Goal: Information Seeking & Learning: Learn about a topic

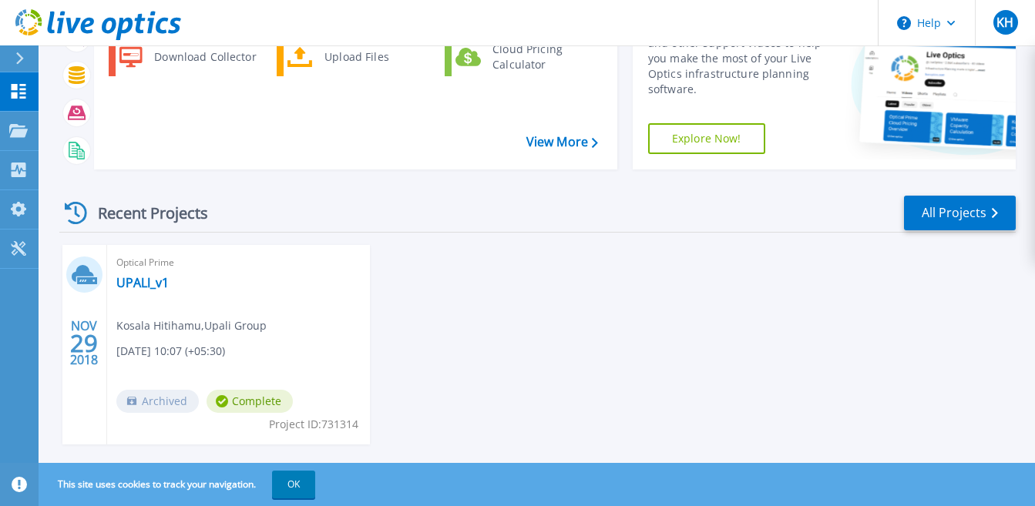
scroll to position [182, 0]
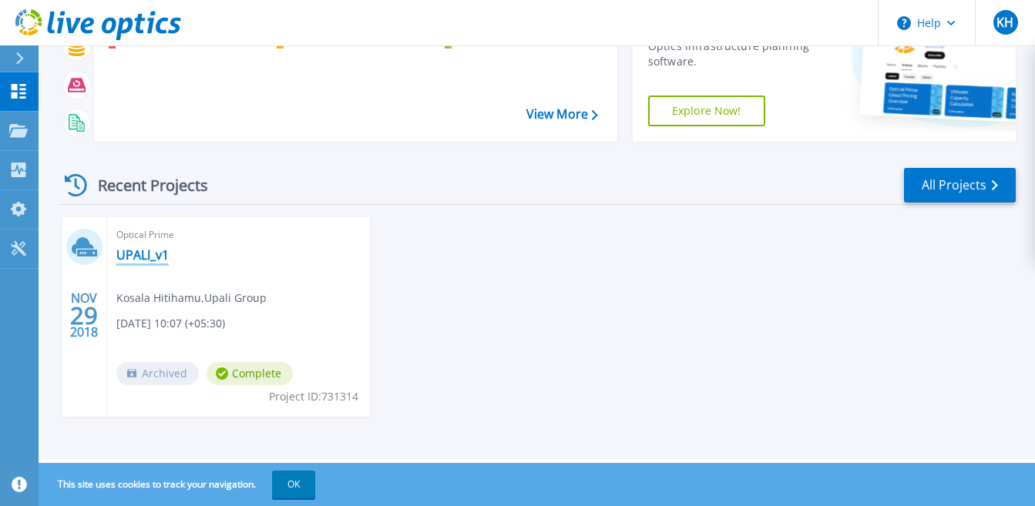
click at [135, 254] on link "UPALI_v1" at bounding box center [142, 254] width 52 height 15
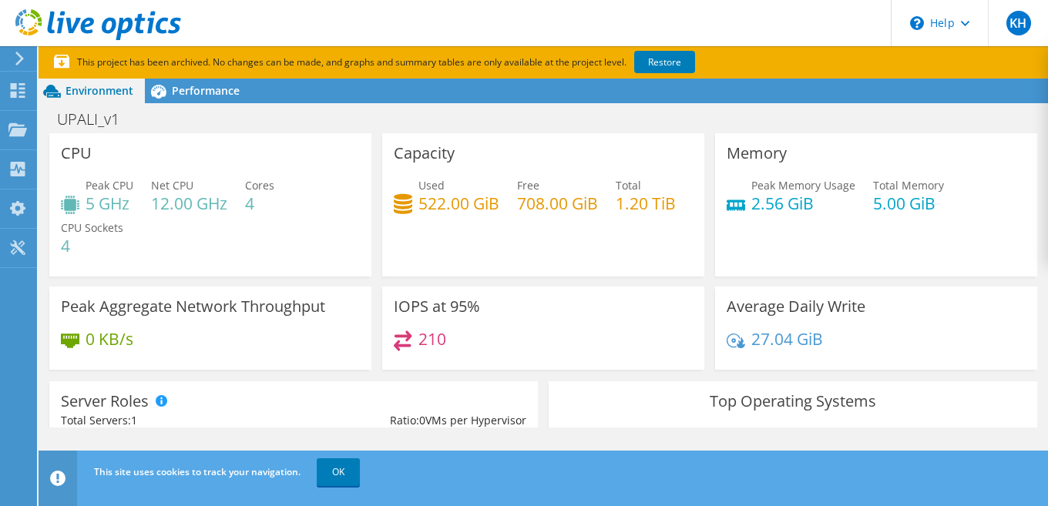
click at [18, 62] on use at bounding box center [19, 59] width 8 height 14
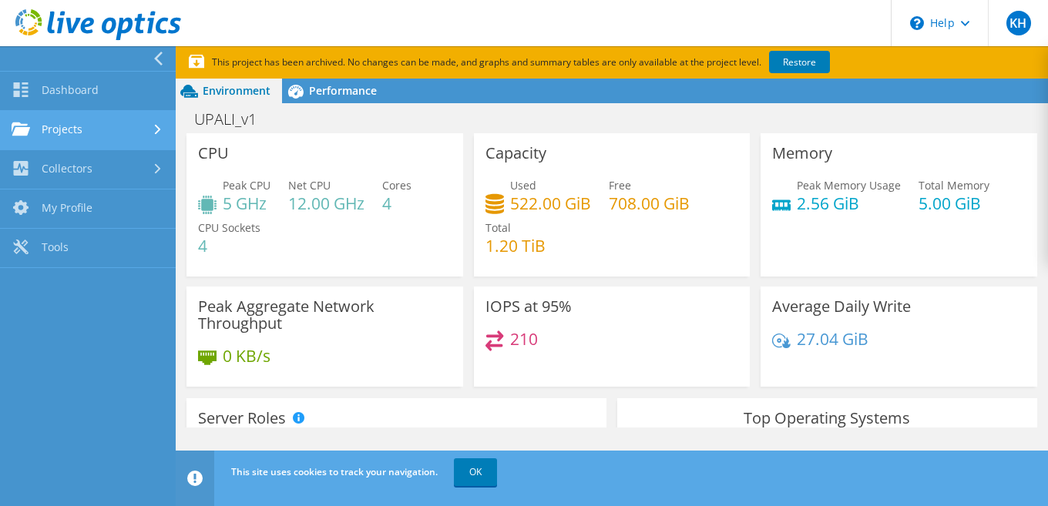
click at [148, 133] on link "Projects" at bounding box center [88, 130] width 176 height 39
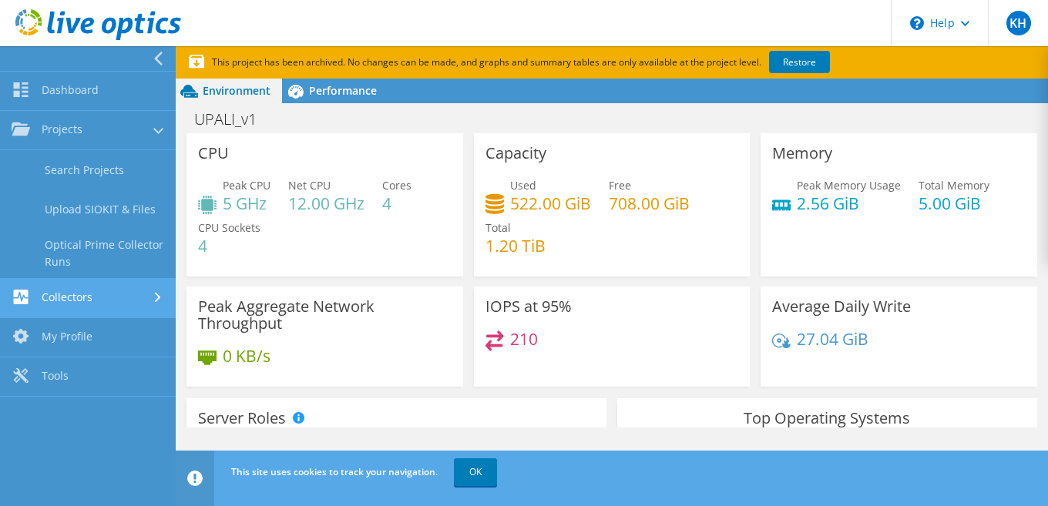
click at [136, 303] on link "Collectors" at bounding box center [88, 298] width 176 height 39
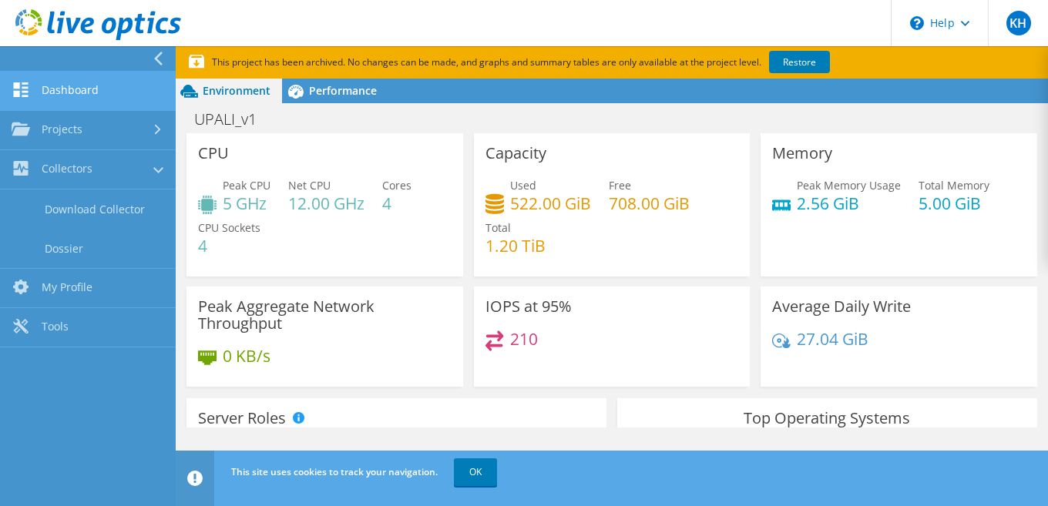
click at [104, 99] on link "Dashboard" at bounding box center [88, 91] width 176 height 39
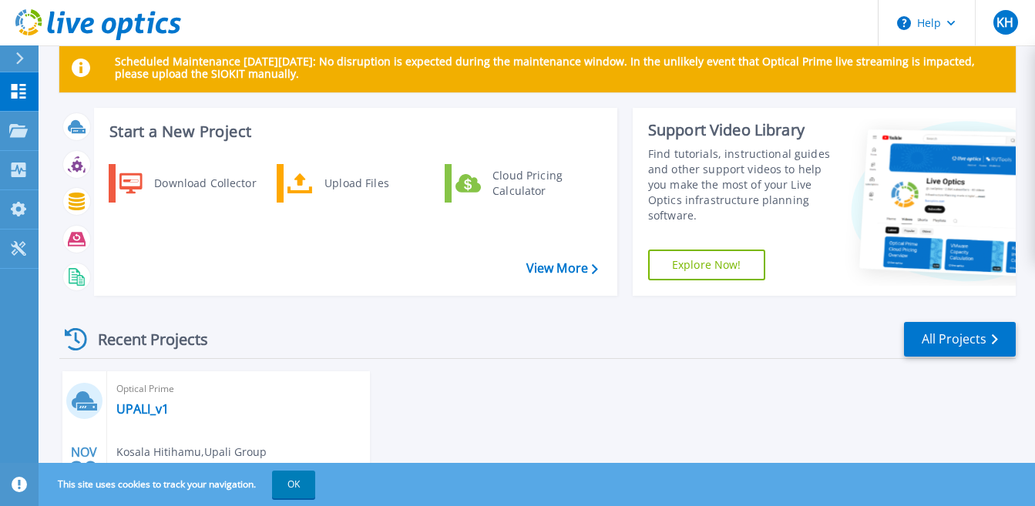
scroll to position [182, 0]
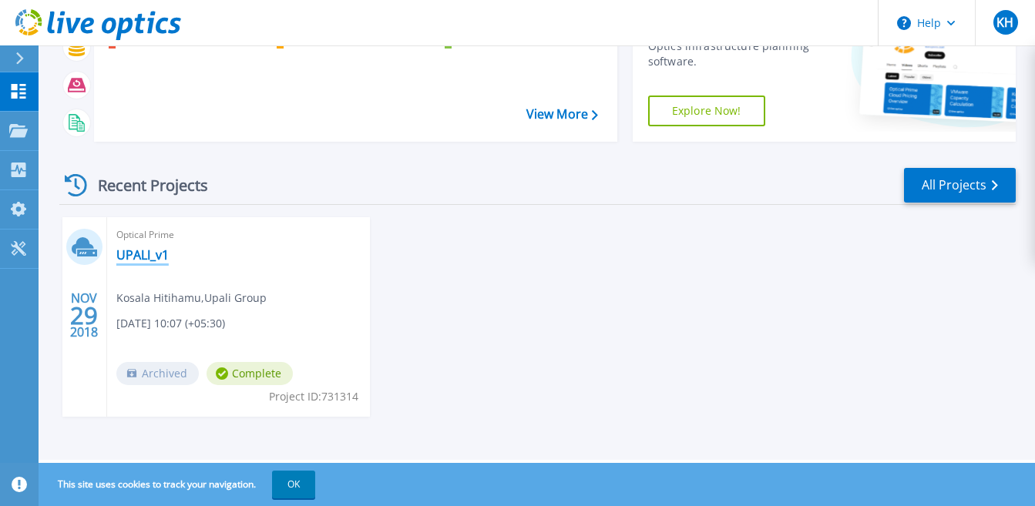
click at [157, 263] on link "UPALI_v1" at bounding box center [142, 254] width 52 height 15
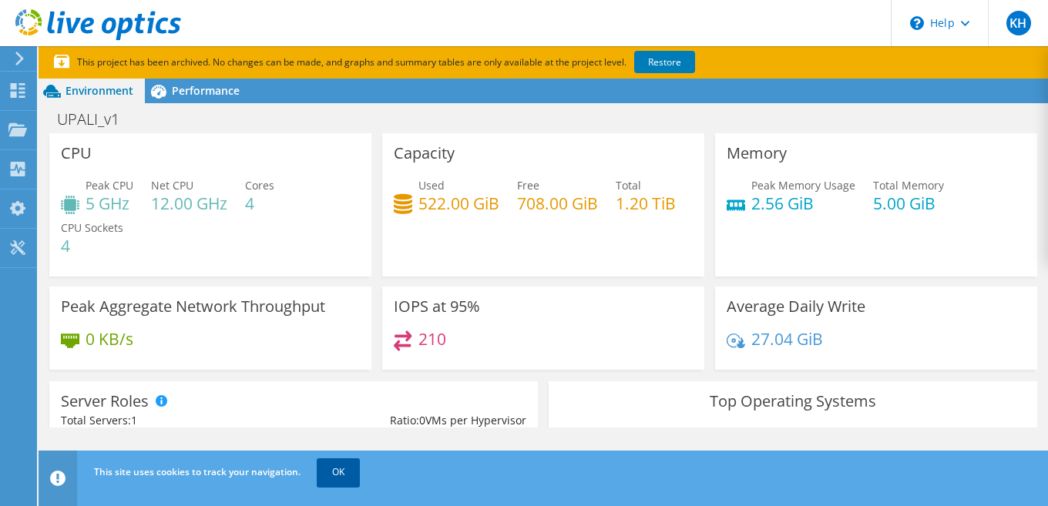
click at [332, 485] on link "OK" at bounding box center [338, 472] width 43 height 28
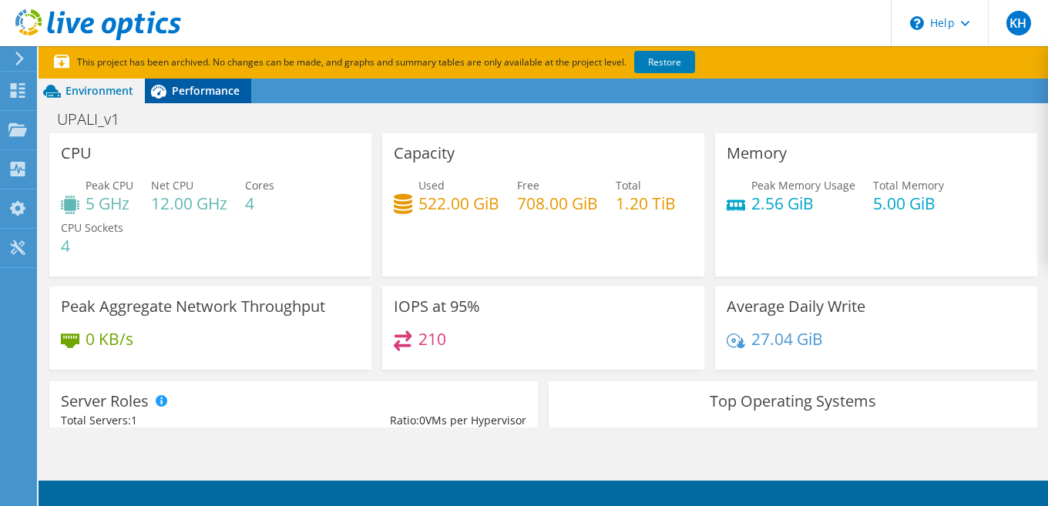
click at [200, 93] on span "Performance" at bounding box center [206, 90] width 68 height 15
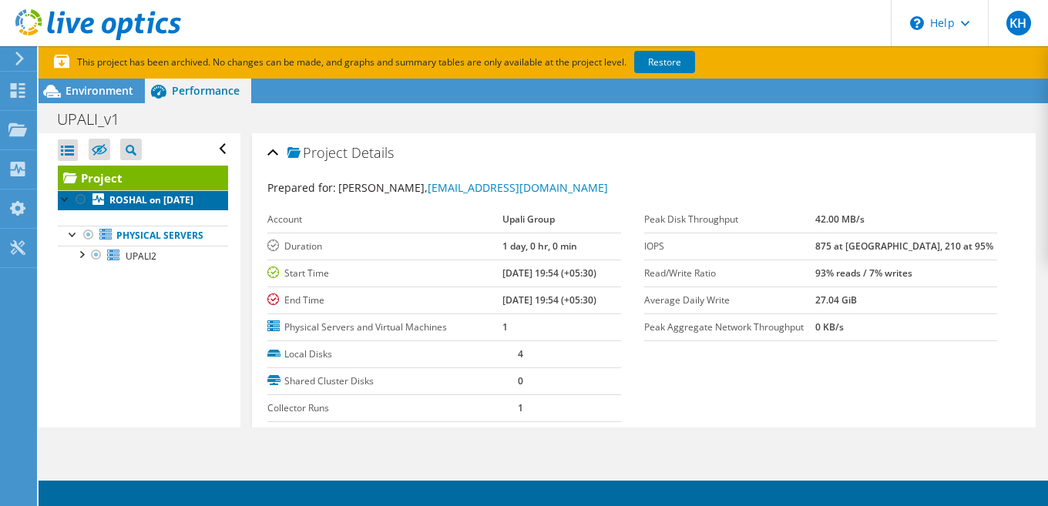
click at [126, 201] on b "ROSHAL on 11/29/2018" at bounding box center [151, 199] width 84 height 13
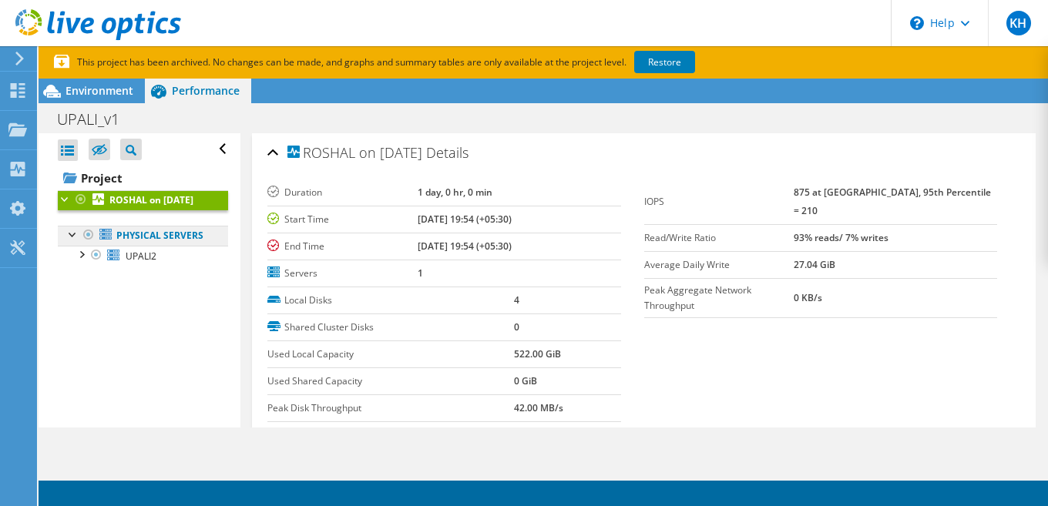
click at [128, 246] on link "Physical Servers" at bounding box center [143, 236] width 170 height 20
click at [75, 241] on div at bounding box center [72, 233] width 15 height 15
click at [150, 246] on link "Physical Servers" at bounding box center [143, 236] width 170 height 20
click at [136, 281] on ul "Physical Servers UPALI2 2 Q: 3 R:" at bounding box center [143, 245] width 170 height 71
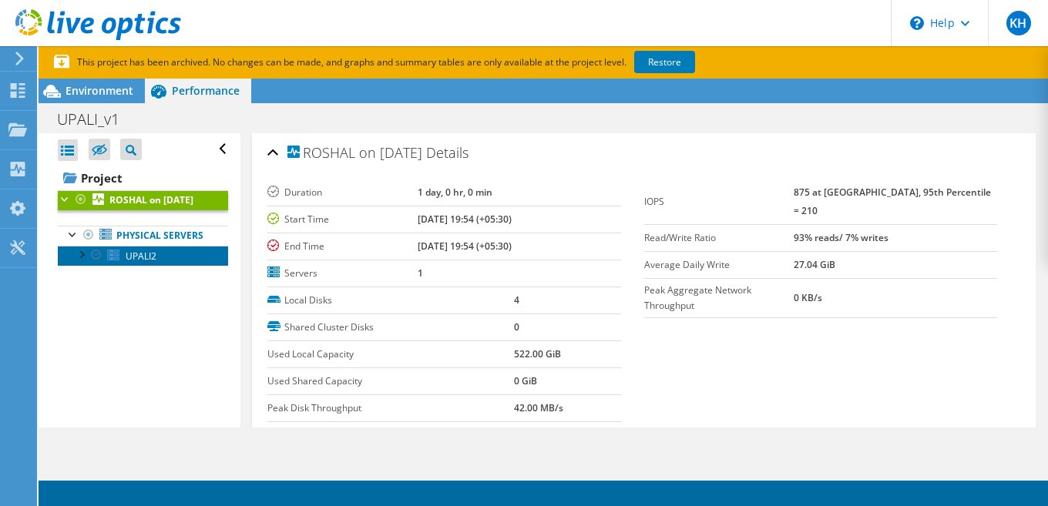
click at [135, 263] on span "UPALI2" at bounding box center [141, 256] width 31 height 13
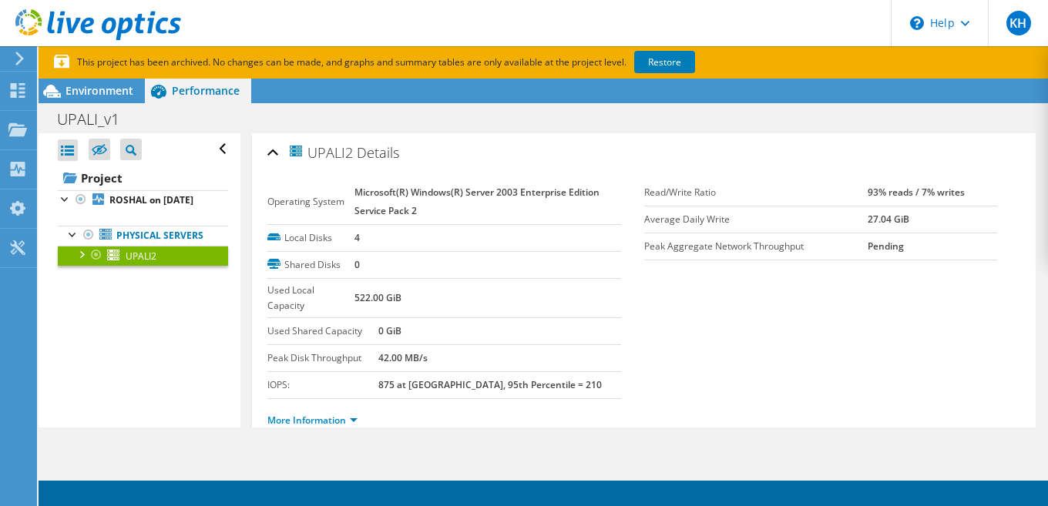
click at [80, 261] on div at bounding box center [80, 253] width 15 height 15
click at [86, 101] on div "Environment" at bounding box center [92, 91] width 106 height 25
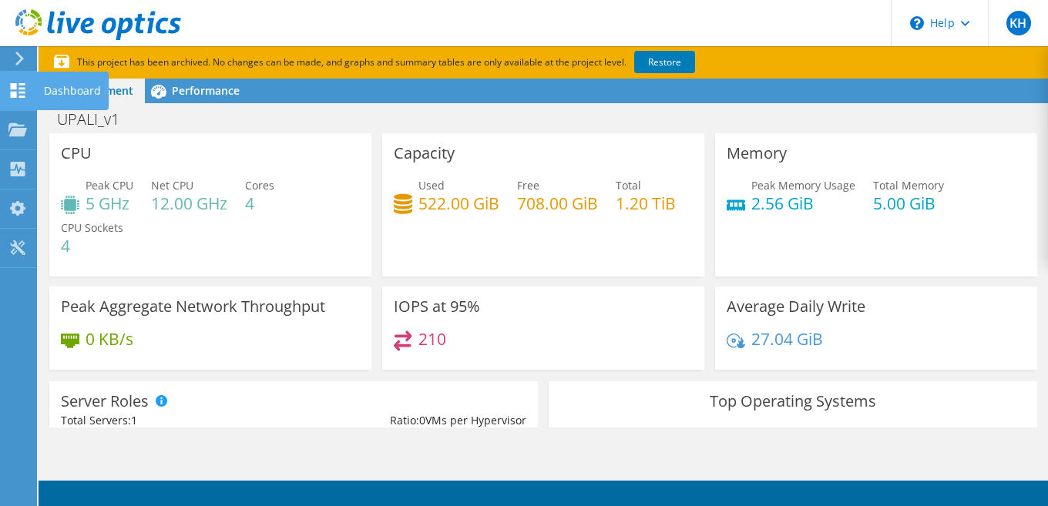
click at [25, 95] on icon at bounding box center [17, 90] width 18 height 15
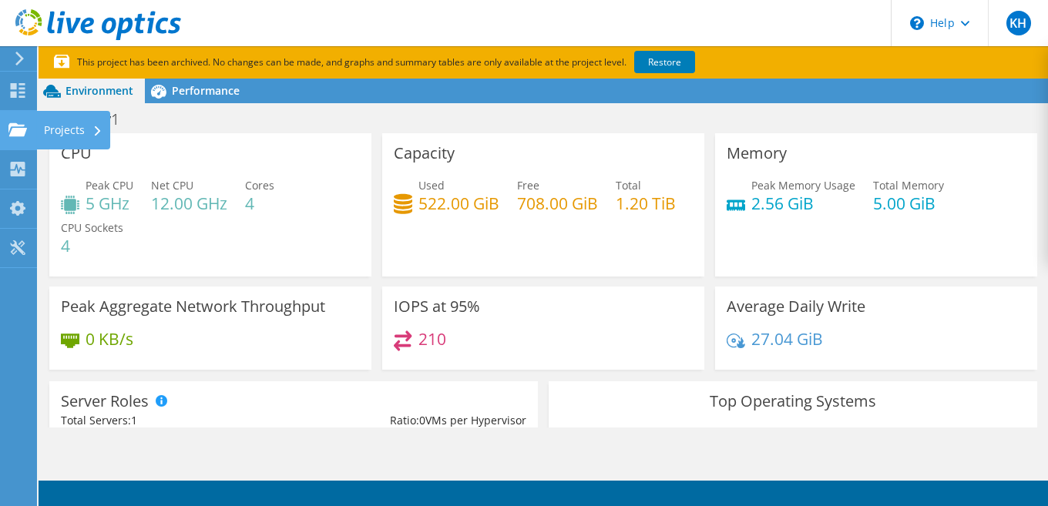
click at [24, 132] on use at bounding box center [17, 128] width 18 height 13
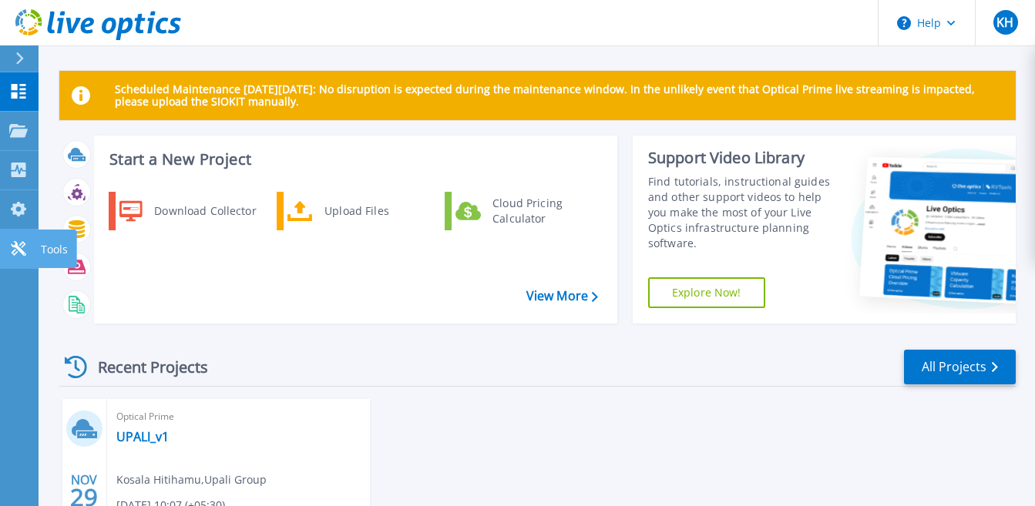
click at [18, 245] on icon at bounding box center [18, 248] width 18 height 15
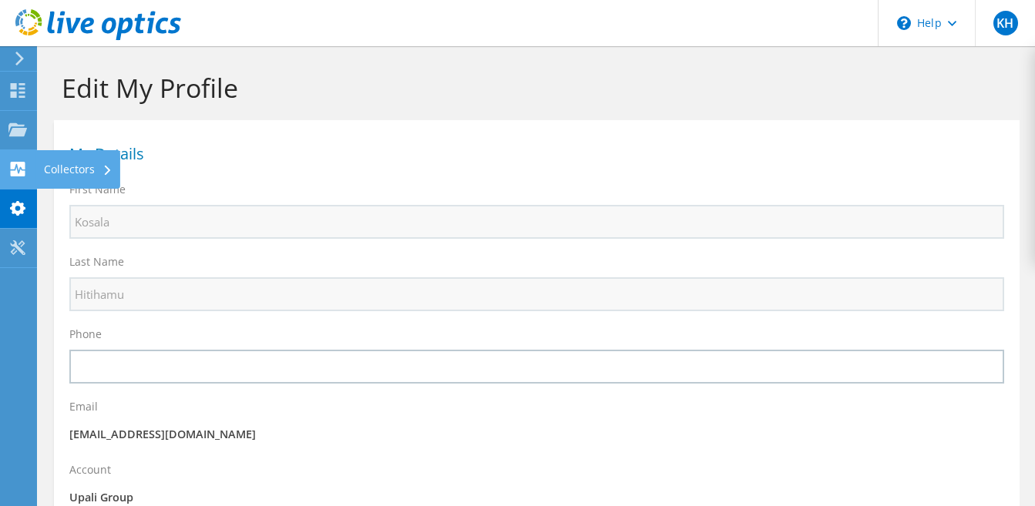
click at [21, 162] on icon at bounding box center [17, 169] width 18 height 15
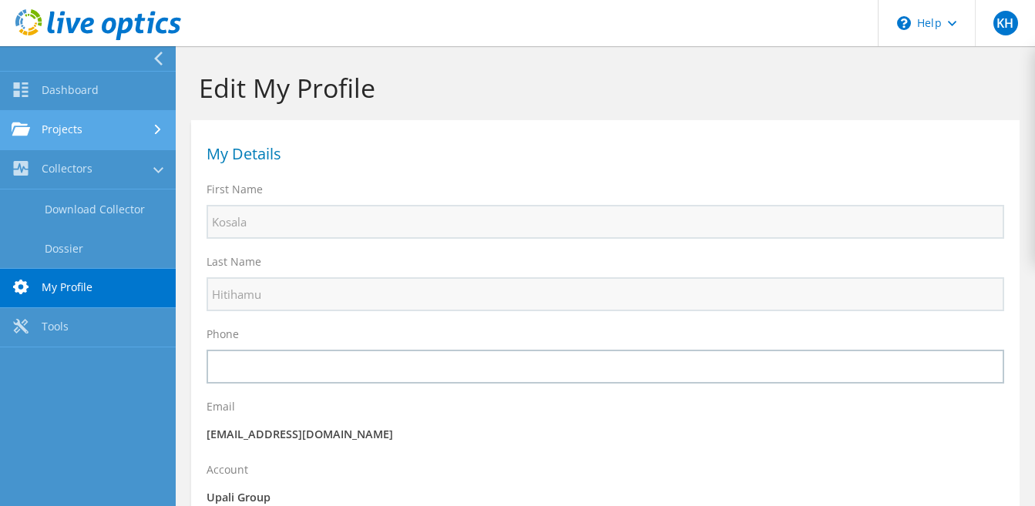
click at [92, 126] on link "Projects" at bounding box center [88, 130] width 176 height 39
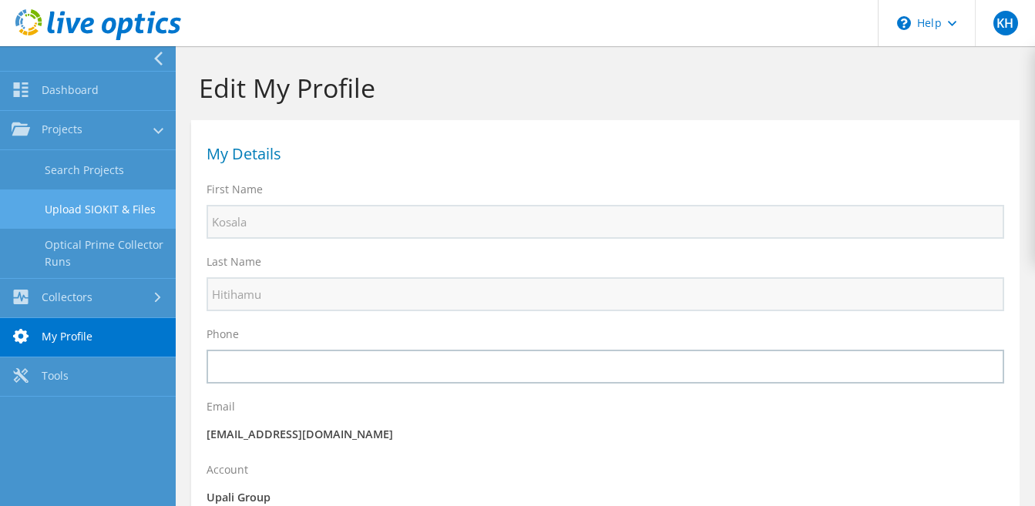
click at [93, 213] on link "Upload SIOKIT & Files" at bounding box center [88, 208] width 176 height 39
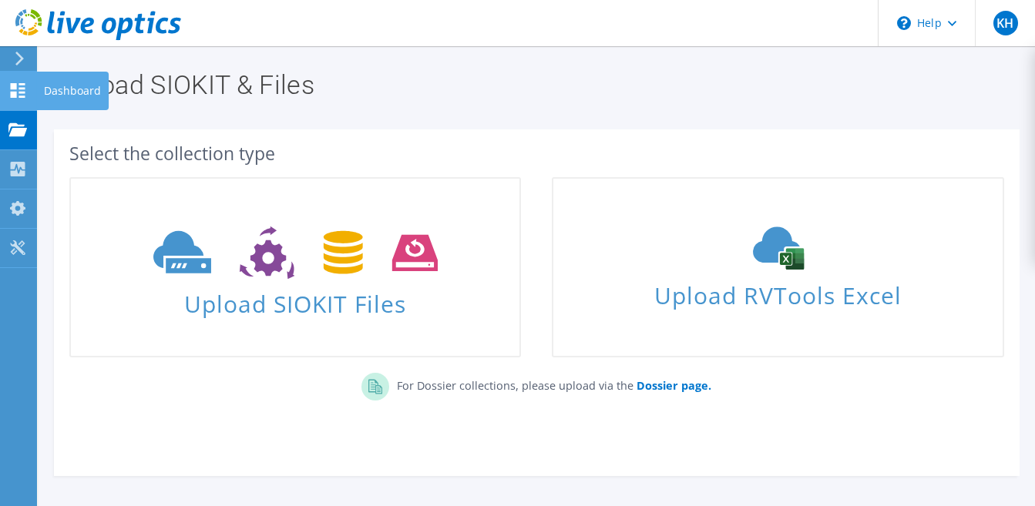
click at [14, 91] on icon at bounding box center [17, 90] width 18 height 15
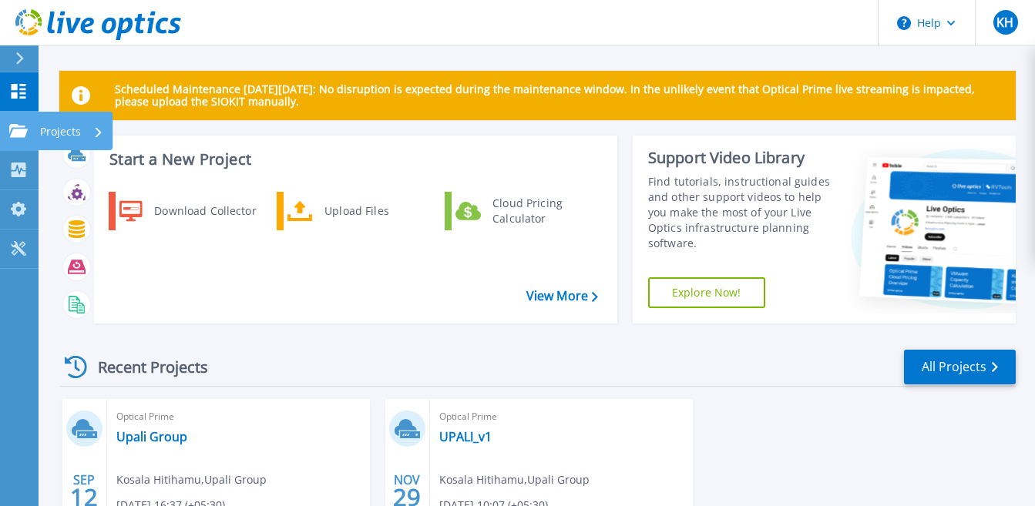
click at [63, 133] on p "Projects" at bounding box center [60, 132] width 41 height 40
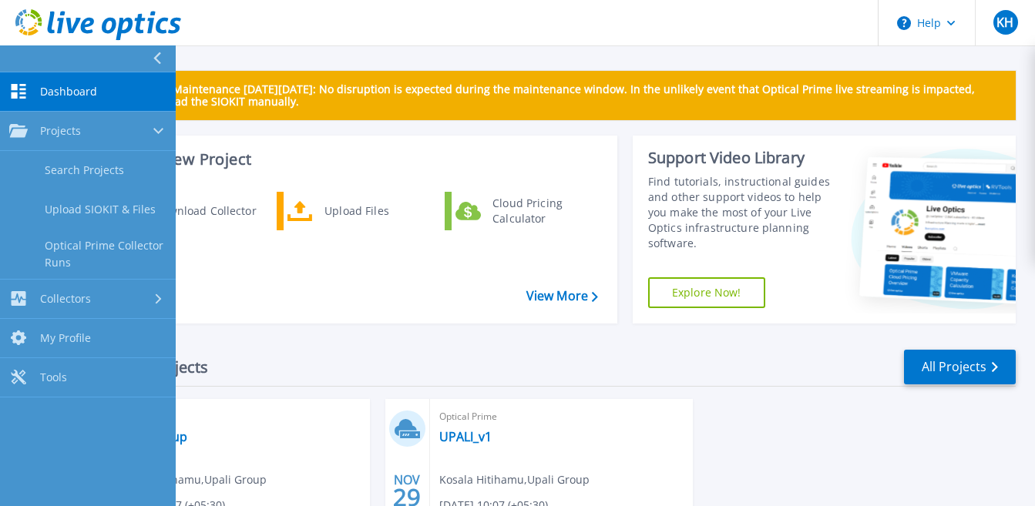
click at [465, 327] on div "Start a New Project Download Collector Upload Files Cloud Pricing Calculator Vi…" at bounding box center [537, 236] width 956 height 200
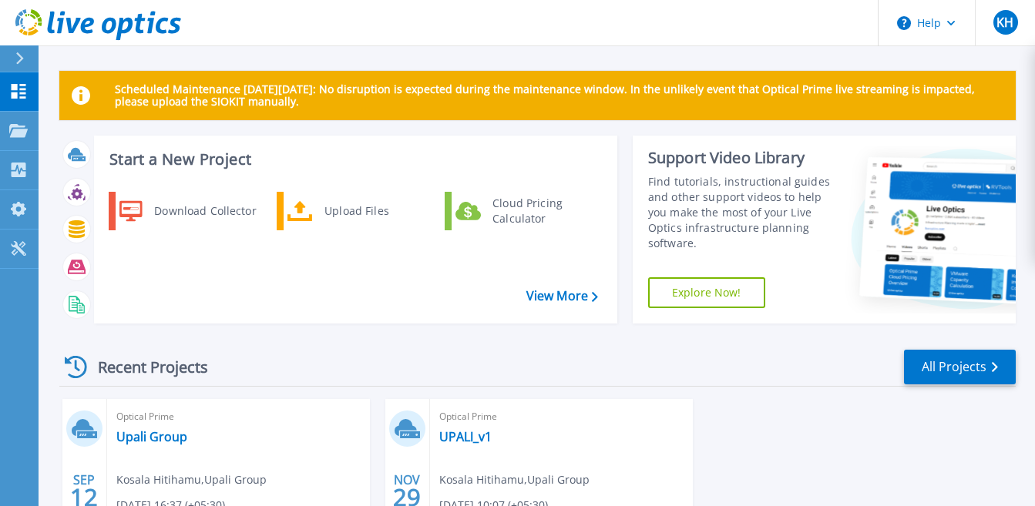
scroll to position [154, 0]
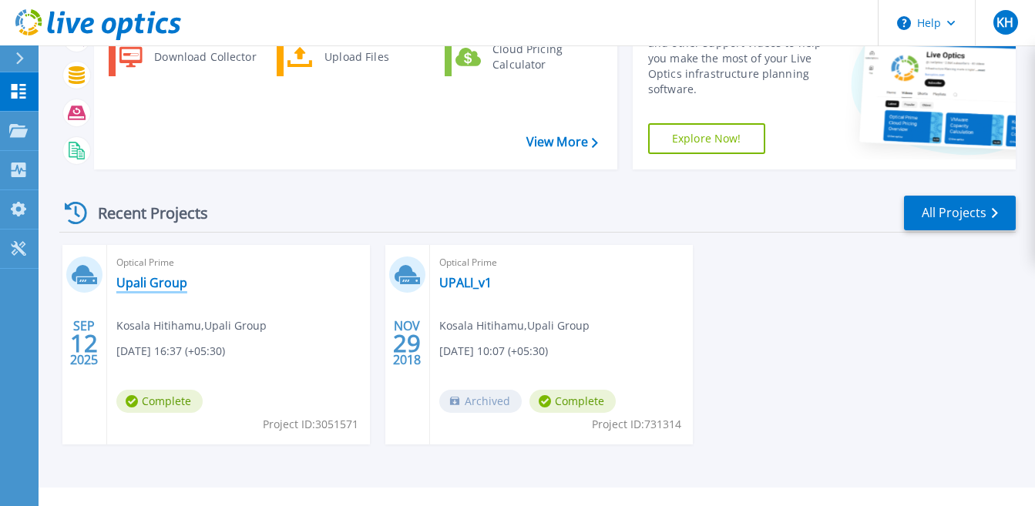
click at [146, 281] on link "Upali Group" at bounding box center [151, 282] width 71 height 15
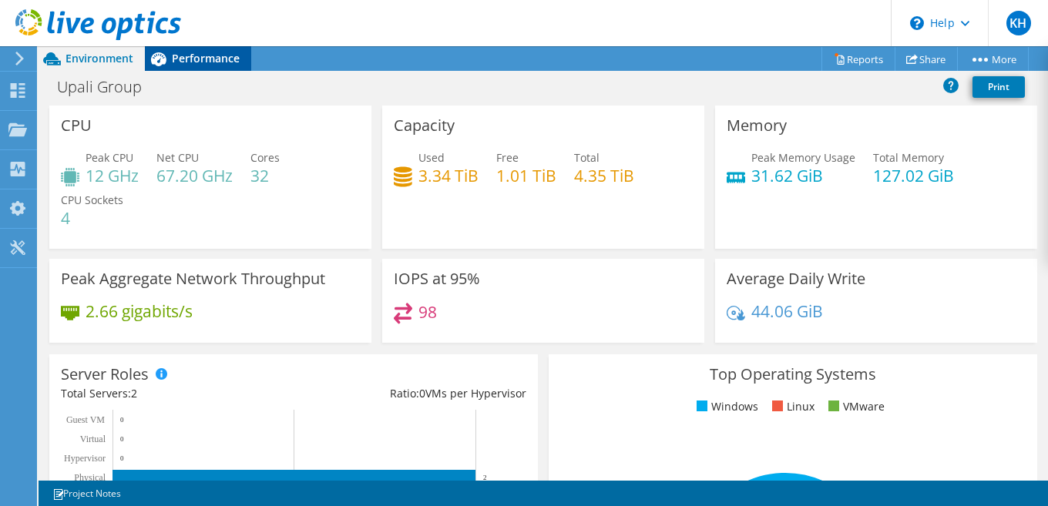
click at [192, 61] on span "Performance" at bounding box center [206, 58] width 68 height 15
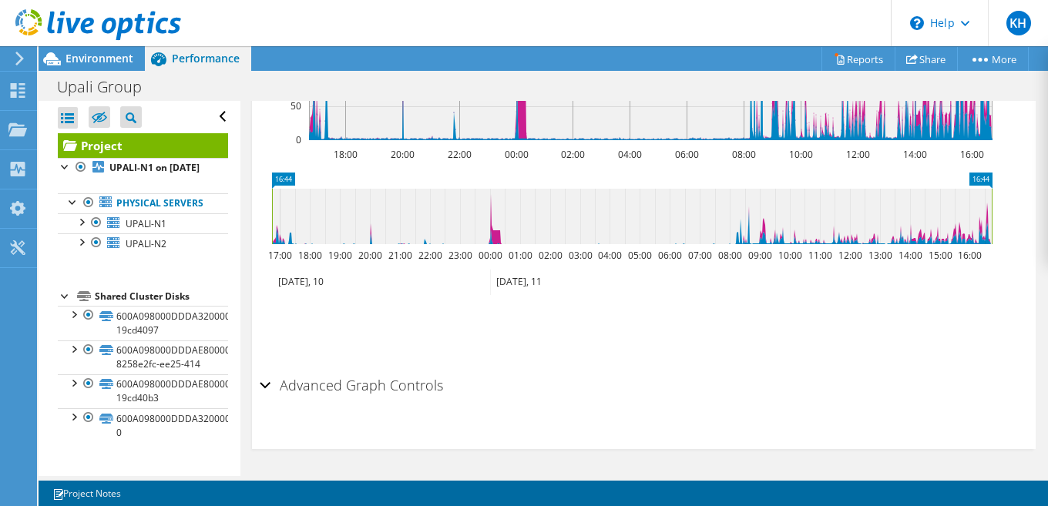
scroll to position [401, 0]
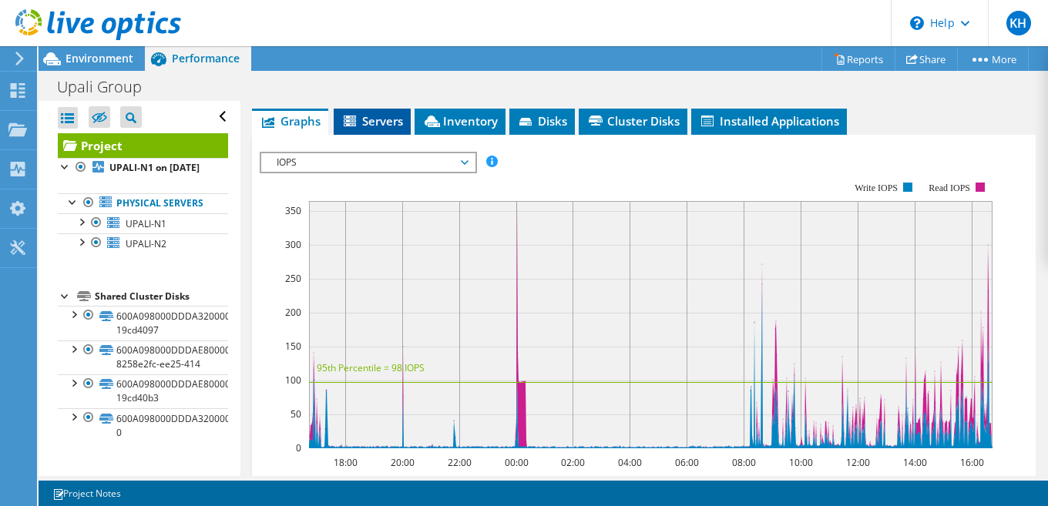
click at [387, 124] on span "Servers" at bounding box center [372, 120] width 62 height 15
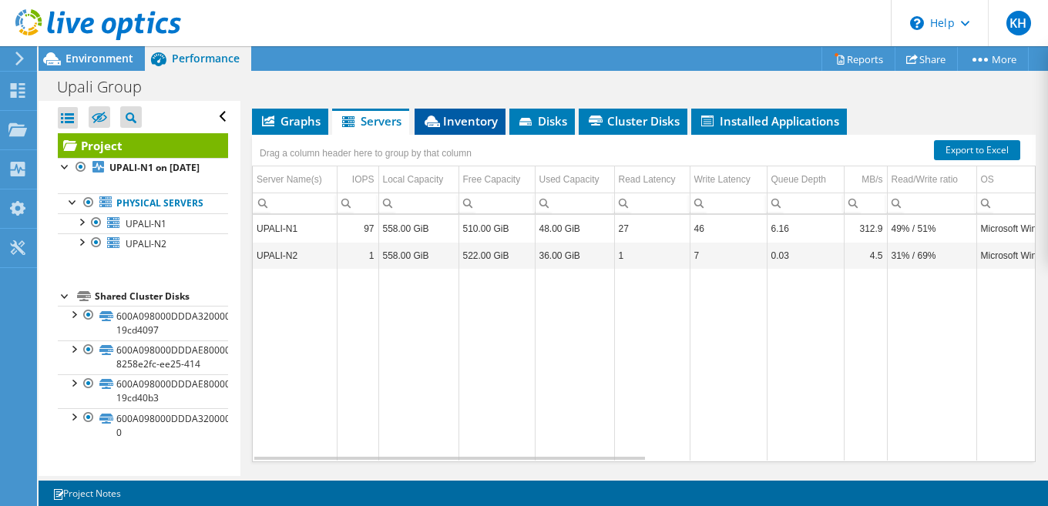
click at [452, 120] on span "Inventory" at bounding box center [459, 120] width 75 height 15
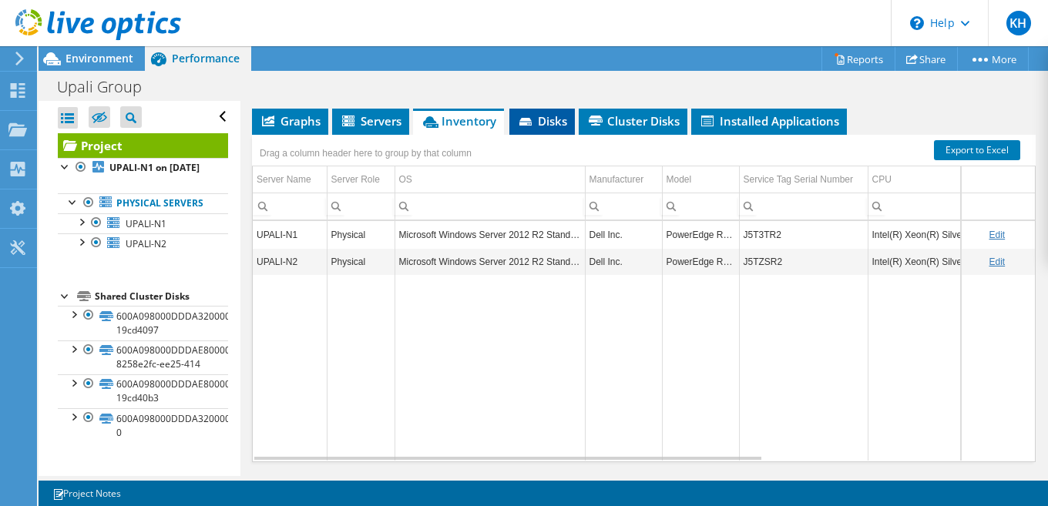
click at [556, 129] on li "Disks" at bounding box center [541, 122] width 65 height 26
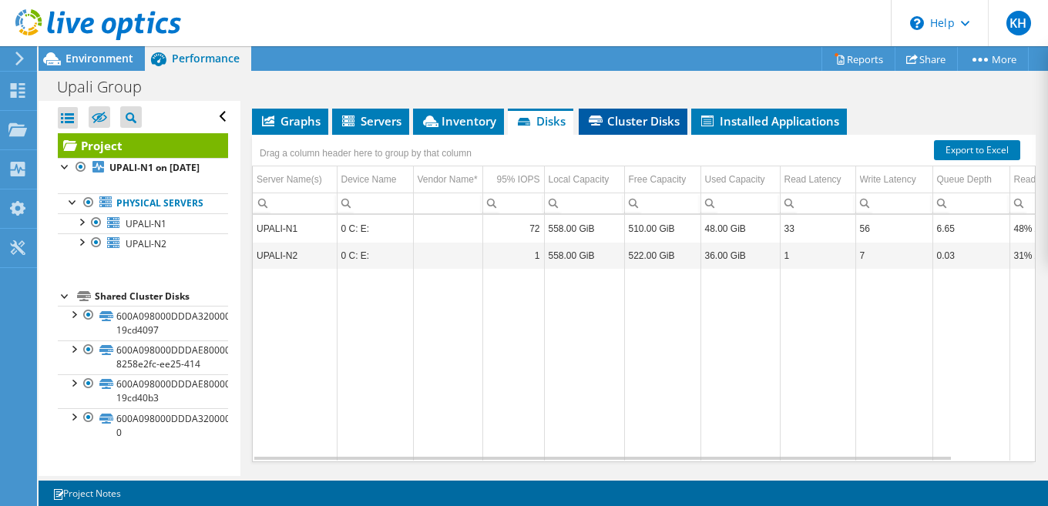
click at [626, 129] on li "Cluster Disks" at bounding box center [633, 122] width 109 height 26
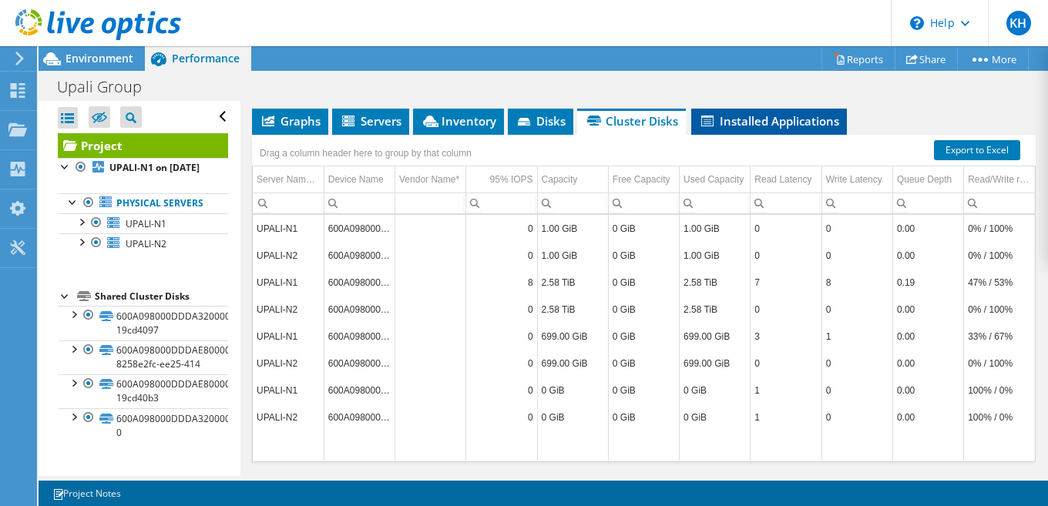
click at [733, 125] on span "Installed Applications" at bounding box center [769, 120] width 140 height 15
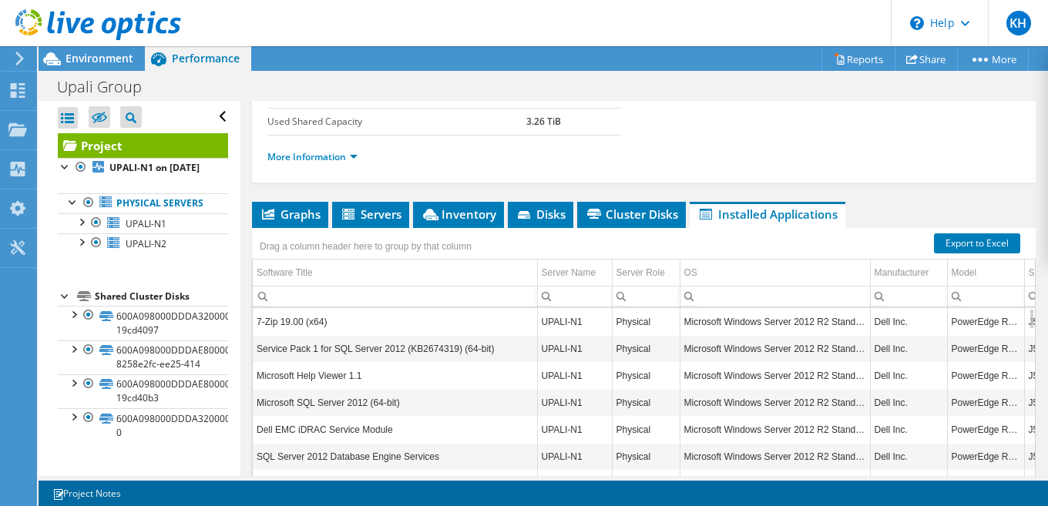
scroll to position [0, 0]
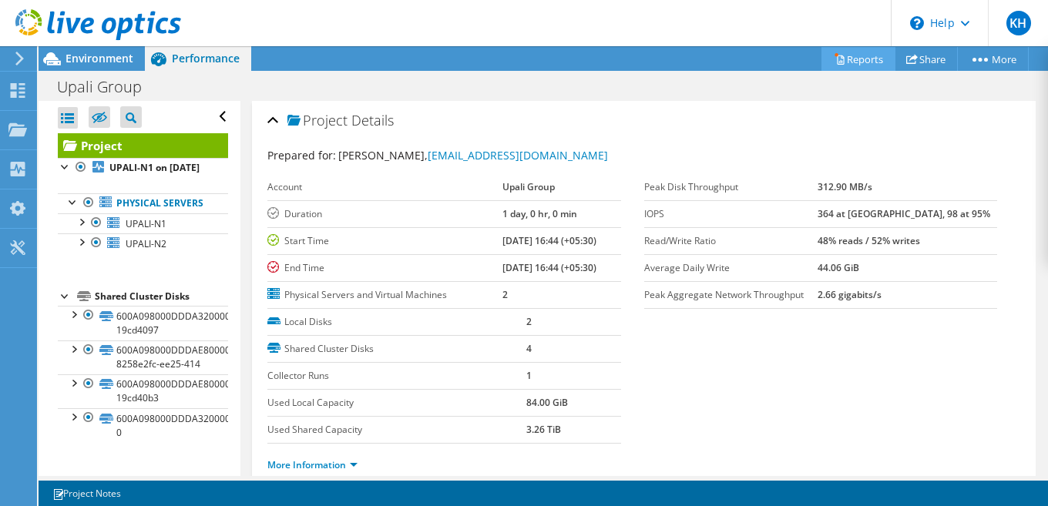
click at [859, 60] on link "Reports" at bounding box center [858, 59] width 74 height 24
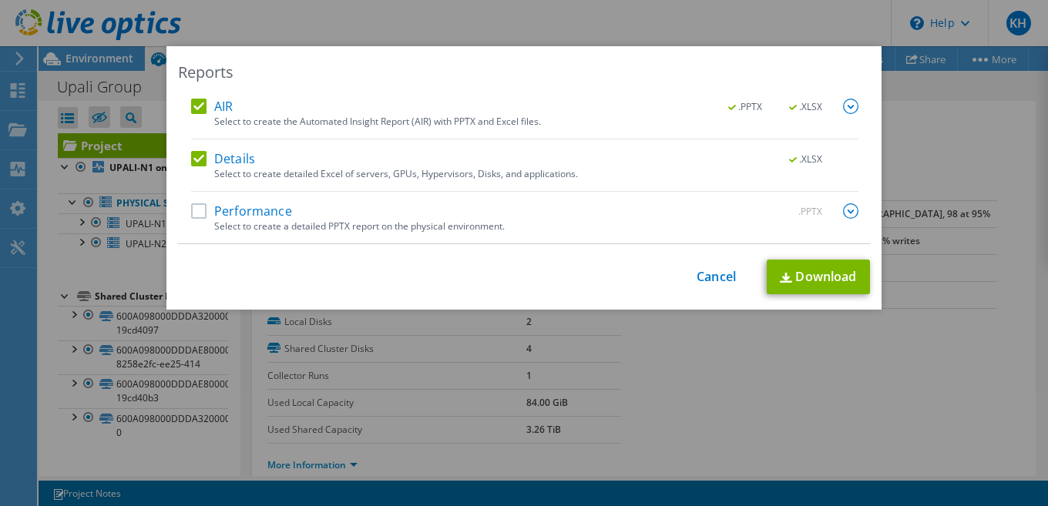
click at [195, 211] on label "Performance" at bounding box center [241, 210] width 101 height 15
click at [0, 0] on input "Performance" at bounding box center [0, 0] width 0 height 0
click at [709, 276] on link "Cancel" at bounding box center [715, 277] width 39 height 15
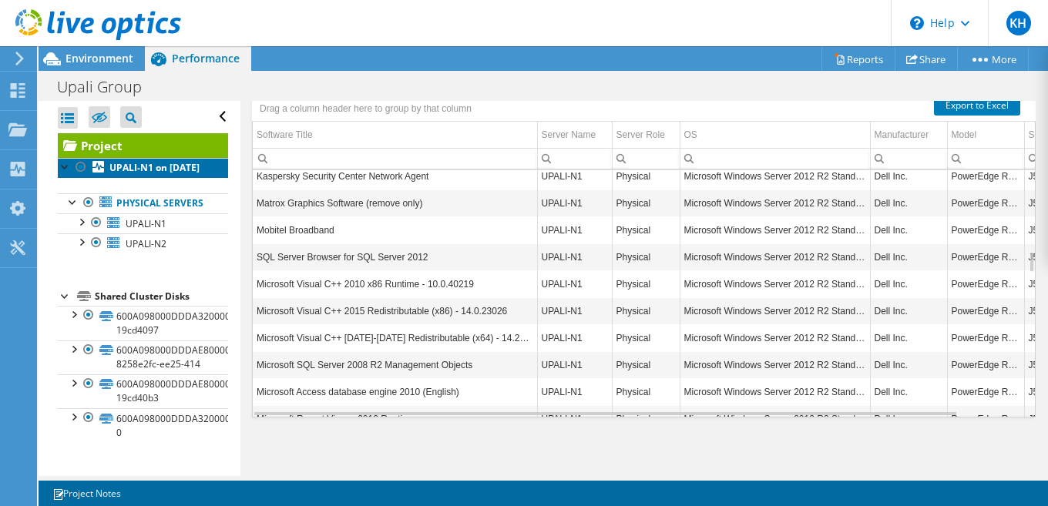
click at [123, 169] on b "UPALI-N1 on 9/12/2025" at bounding box center [154, 167] width 90 height 13
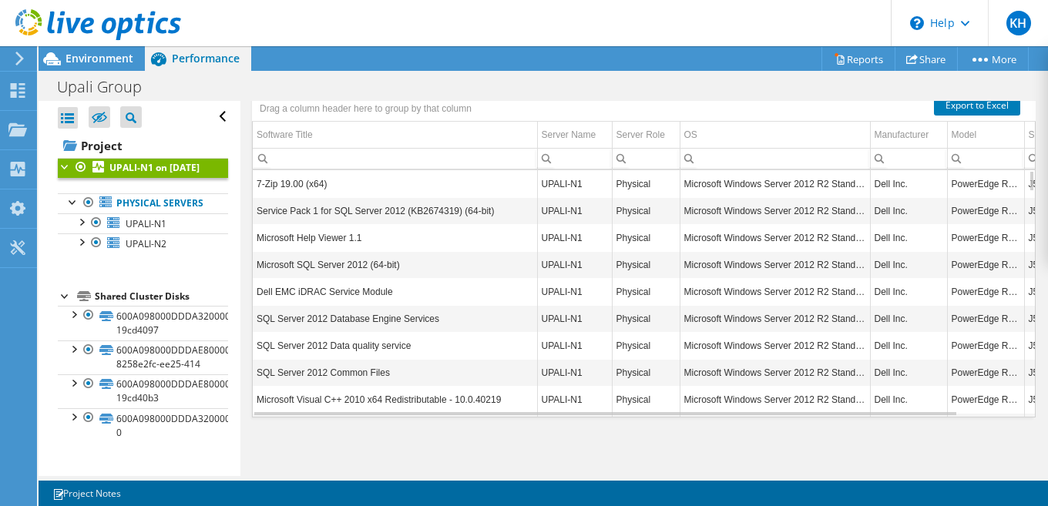
scroll to position [403, 0]
click at [126, 213] on link "Physical Servers" at bounding box center [143, 203] width 170 height 20
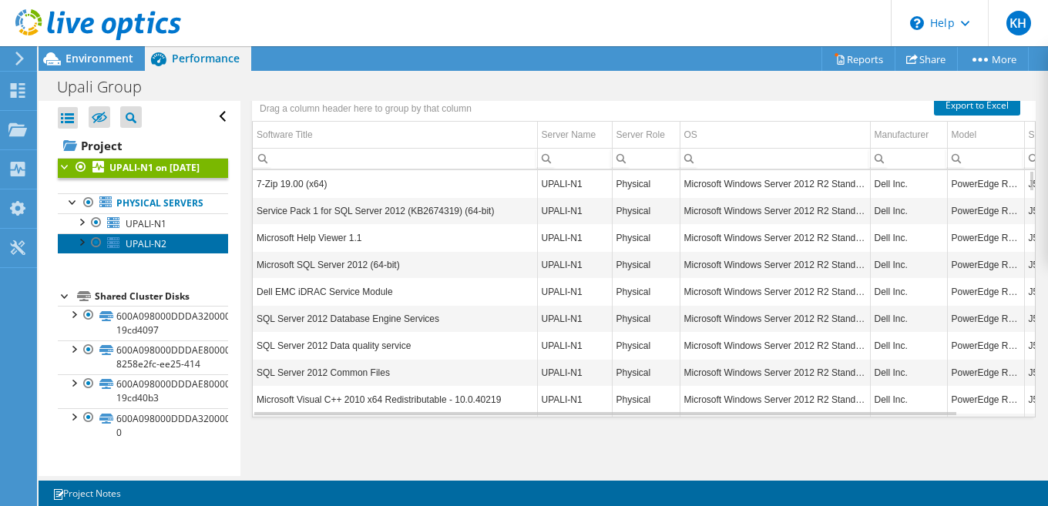
click at [136, 250] on span "UPALI-N2" at bounding box center [146, 243] width 41 height 13
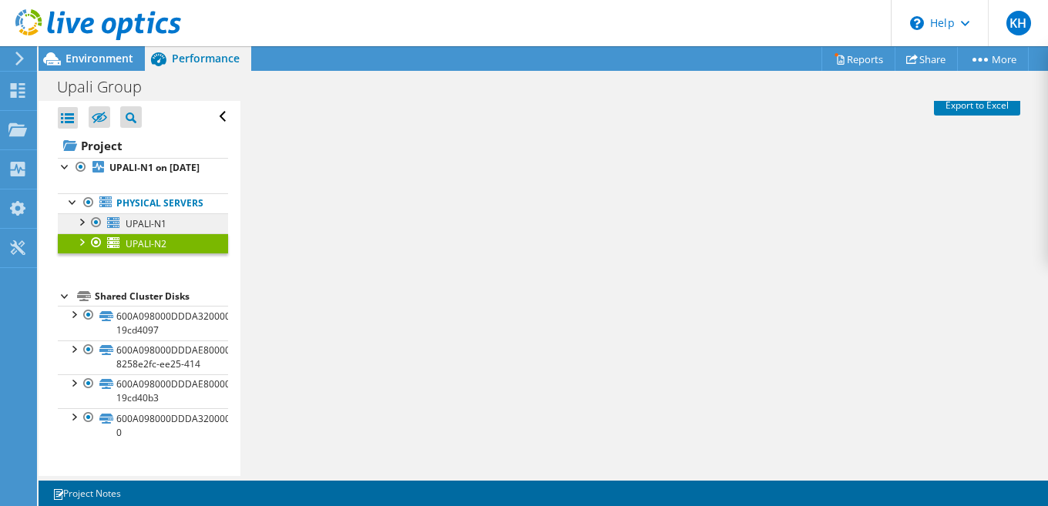
scroll to position [349, 0]
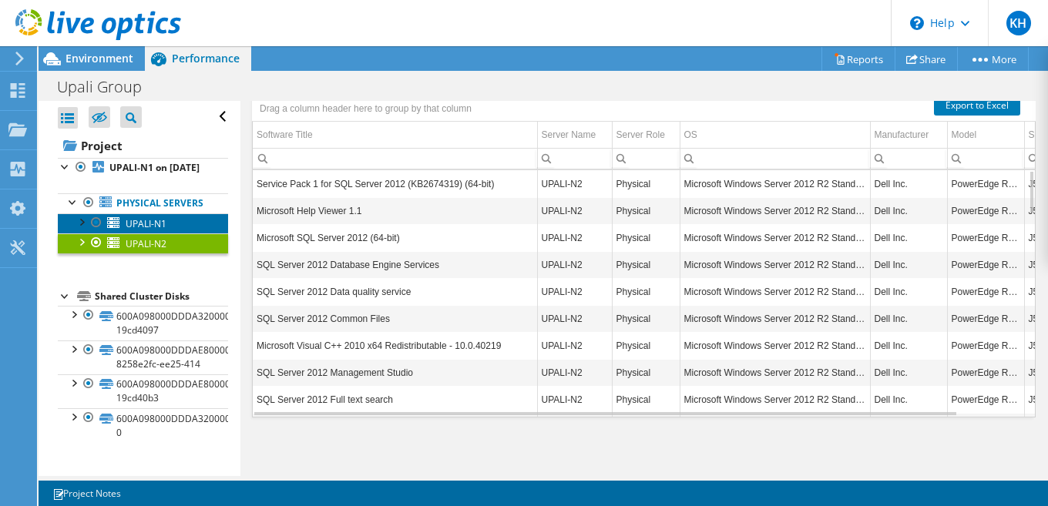
click at [139, 230] on span "UPALI-N1" at bounding box center [146, 223] width 41 height 13
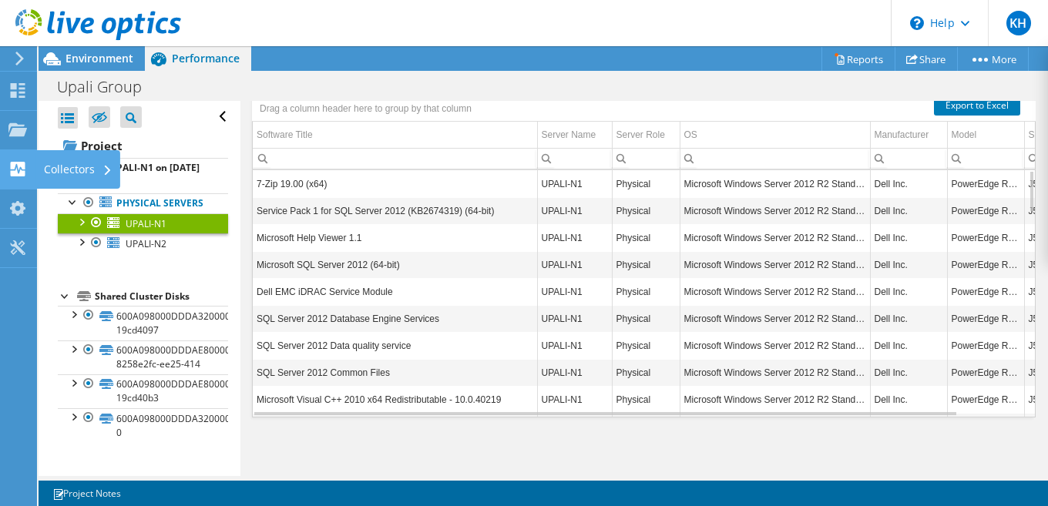
click at [21, 162] on use at bounding box center [18, 169] width 15 height 15
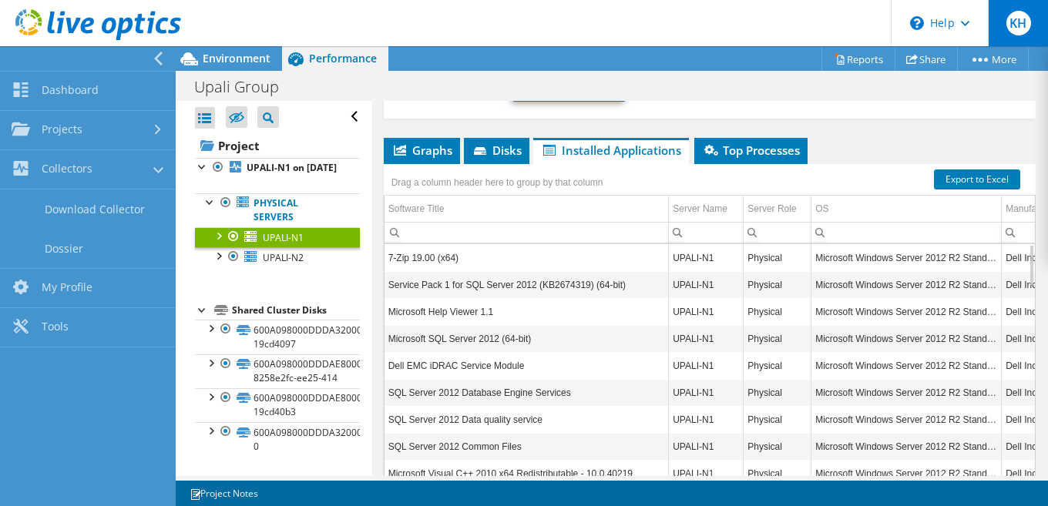
click at [1018, 23] on span "KH" at bounding box center [1018, 23] width 25 height 25
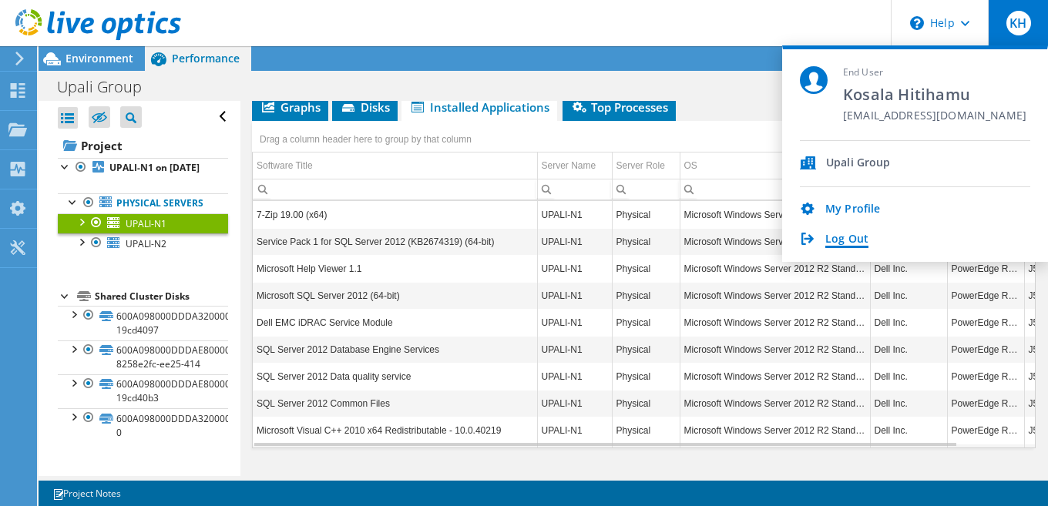
click at [856, 243] on link "Log Out" at bounding box center [846, 240] width 43 height 15
